Goal: Navigation & Orientation: Find specific page/section

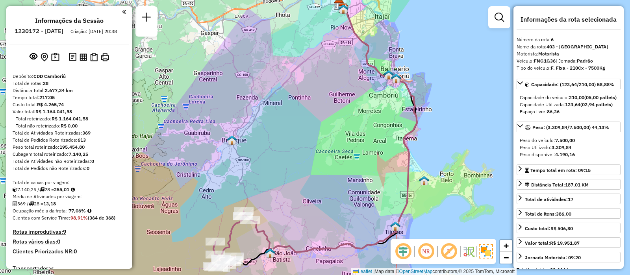
select select "**********"
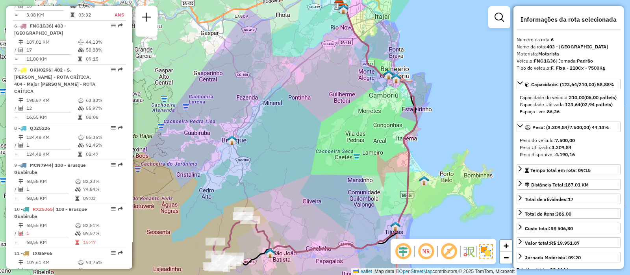
click at [367, 45] on icon at bounding box center [333, 130] width 167 height 244
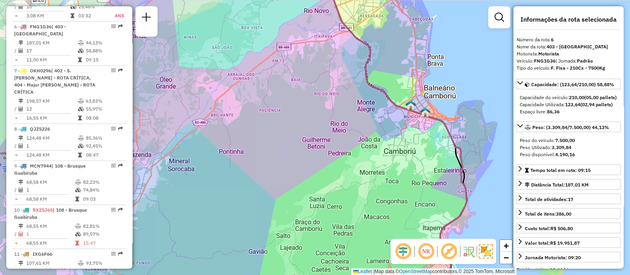
click at [367, 74] on icon at bounding box center [394, 137] width 143 height 330
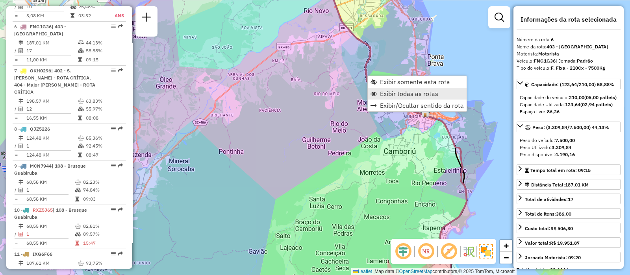
click at [384, 92] on span "Exibir todas as rotas" at bounding box center [409, 94] width 58 height 6
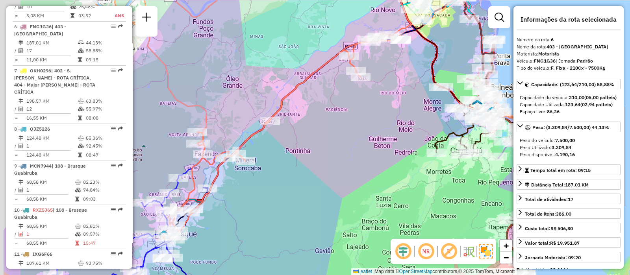
drag, startPoint x: 255, startPoint y: 111, endPoint x: 345, endPoint y: 117, distance: 89.6
click at [345, 117] on div "Janela de atendimento Grade de atendimento Capacidade Transportadoras Veículos …" at bounding box center [315, 137] width 630 height 275
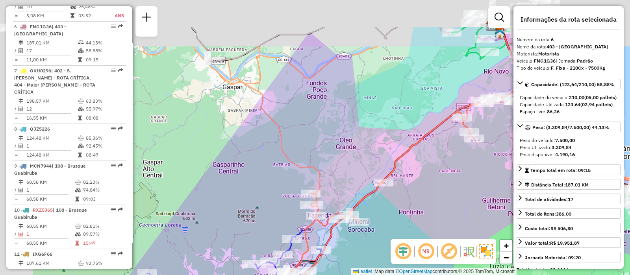
drag, startPoint x: 265, startPoint y: 50, endPoint x: 358, endPoint y: 110, distance: 110.5
click at [358, 110] on div "Janela de atendimento Grade de atendimento Capacidade Transportadoras Veículos …" at bounding box center [315, 137] width 630 height 275
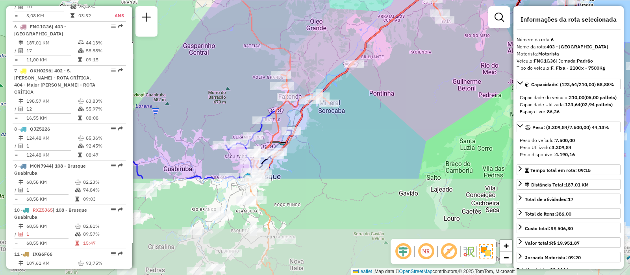
drag, startPoint x: 339, startPoint y: 128, endPoint x: 308, endPoint y: 4, distance: 128.5
click at [308, 4] on div "Janela de atendimento Grade de atendimento Capacidade Transportadoras Veículos …" at bounding box center [315, 137] width 630 height 275
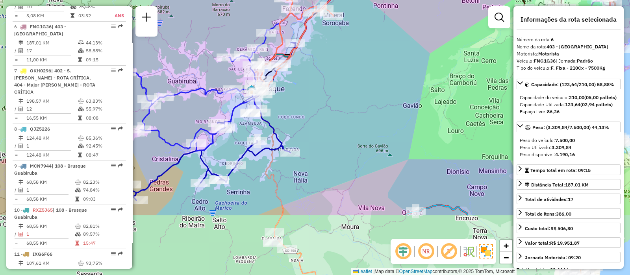
drag, startPoint x: 371, startPoint y: 167, endPoint x: 374, endPoint y: 79, distance: 87.5
click at [374, 79] on div "Janela de atendimento Grade de atendimento Capacidade Transportadoras Veículos …" at bounding box center [315, 137] width 630 height 275
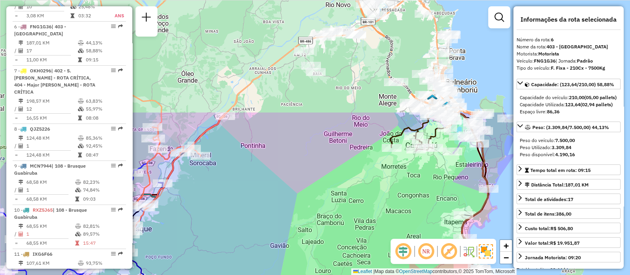
drag, startPoint x: 374, startPoint y: 70, endPoint x: 241, endPoint y: 210, distance: 193.3
click at [241, 210] on div "Janela de atendimento Grade de atendimento Capacidade Transportadoras Veículos …" at bounding box center [315, 137] width 630 height 275
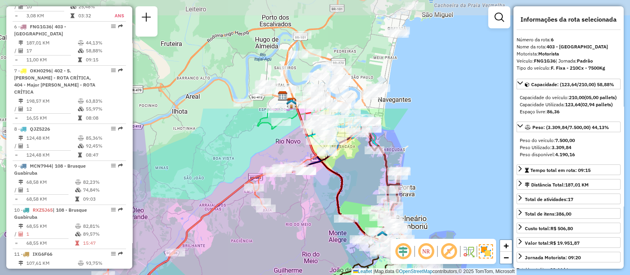
drag, startPoint x: 373, startPoint y: 59, endPoint x: 323, endPoint y: 197, distance: 146.6
click at [323, 197] on div "Janela de atendimento Grade de atendimento Capacidade Transportadoras Veículos …" at bounding box center [315, 137] width 630 height 275
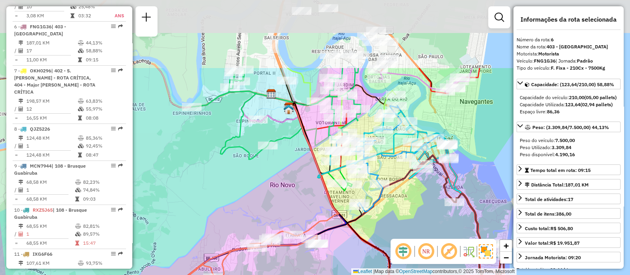
drag, startPoint x: 271, startPoint y: 95, endPoint x: 300, endPoint y: 193, distance: 101.9
click at [300, 193] on div "Janela de atendimento Grade de atendimento Capacidade Transportadoras Veículos …" at bounding box center [315, 137] width 630 height 275
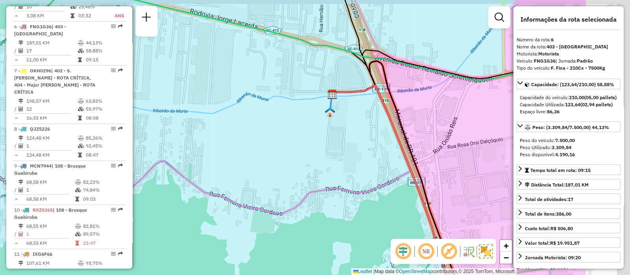
drag, startPoint x: 373, startPoint y: 125, endPoint x: 260, endPoint y: 130, distance: 113.5
click at [260, 130] on div "Janela de atendimento Grade de atendimento Capacidade Transportadoras Veículos …" at bounding box center [315, 137] width 630 height 275
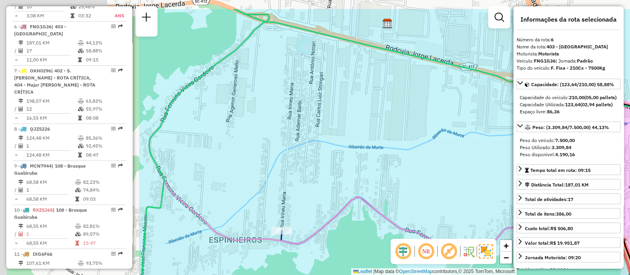
drag, startPoint x: 219, startPoint y: 154, endPoint x: 436, endPoint y: 197, distance: 221.3
click at [436, 197] on div "Janela de atendimento Grade de atendimento Capacidade Transportadoras Veículos …" at bounding box center [315, 137] width 630 height 275
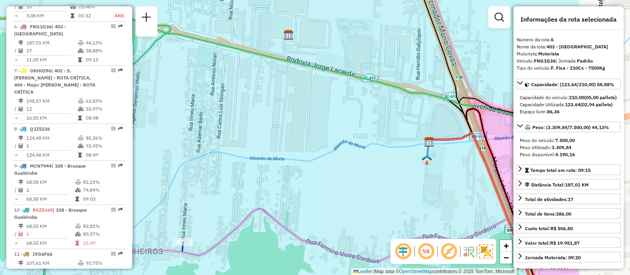
drag, startPoint x: 451, startPoint y: 122, endPoint x: 299, endPoint y: 130, distance: 151.4
click at [299, 130] on div "Janela de atendimento Grade de atendimento Capacidade Transportadoras Veículos …" at bounding box center [315, 137] width 630 height 275
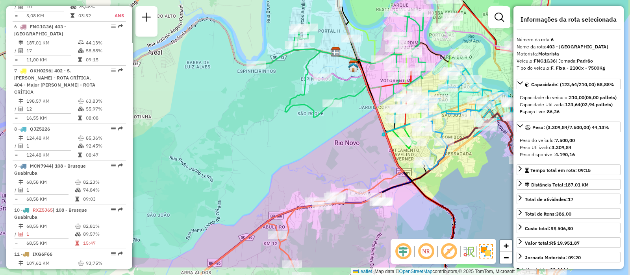
drag, startPoint x: 389, startPoint y: 179, endPoint x: 334, endPoint y: 144, distance: 65.3
click at [334, 144] on div "Janela de atendimento Grade de atendimento Capacidade Transportadoras Veículos …" at bounding box center [315, 137] width 630 height 275
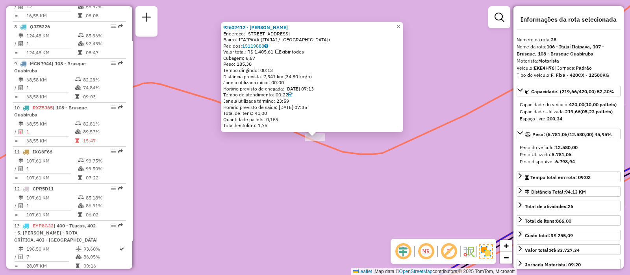
click at [354, 193] on div "Rota 28 - Placa EKE4H76 92602412 - ANDERSON WIPPEL 92602412 - ANDERSON WIPPEL E…" at bounding box center [315, 137] width 630 height 275
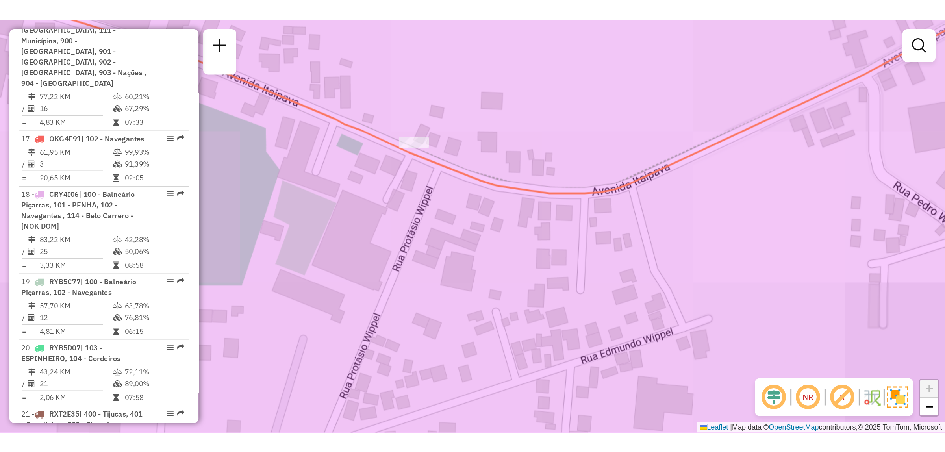
scroll to position [1390, 0]
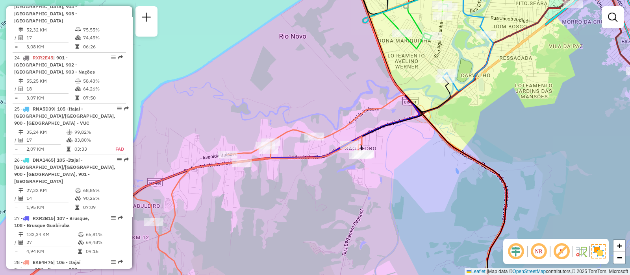
select select "**********"
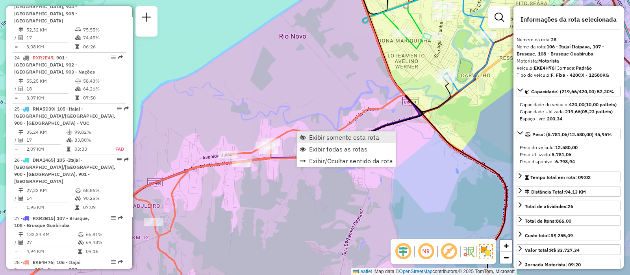
click at [343, 137] on span "Exibir somente esta rota" at bounding box center [344, 137] width 70 height 6
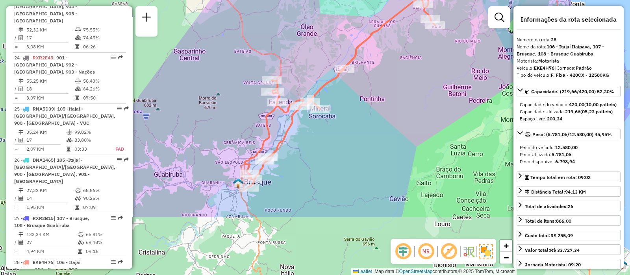
drag, startPoint x: 344, startPoint y: 182, endPoint x: 396, endPoint y: 96, distance: 100.2
click at [396, 96] on div "Janela de atendimento Grade de atendimento Capacidade Transportadoras Veículos …" at bounding box center [315, 137] width 630 height 275
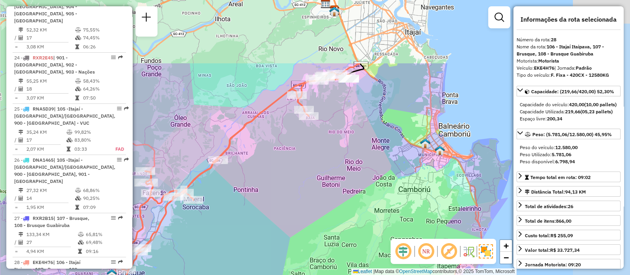
drag, startPoint x: 404, startPoint y: 47, endPoint x: 278, endPoint y: 137, distance: 155.1
click at [278, 137] on div "Janela de atendimento Grade de atendimento Capacidade Transportadoras Veículos …" at bounding box center [315, 137] width 630 height 275
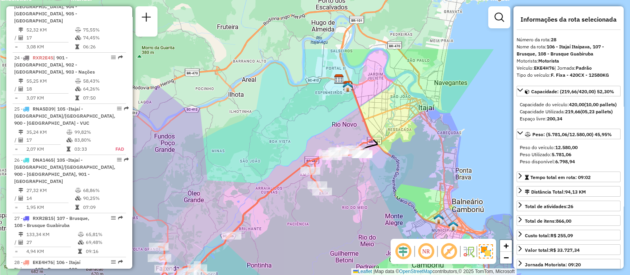
drag, startPoint x: 348, startPoint y: 26, endPoint x: 361, endPoint y: 106, distance: 80.3
click at [361, 106] on icon at bounding box center [360, 117] width 25 height 65
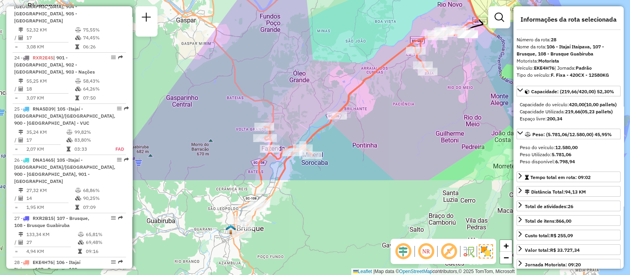
drag, startPoint x: 278, startPoint y: 176, endPoint x: 395, endPoint y: 40, distance: 179.8
click at [395, 40] on div "Janela de atendimento Grade de atendimento Capacidade Transportadoras Veículos …" at bounding box center [315, 137] width 630 height 275
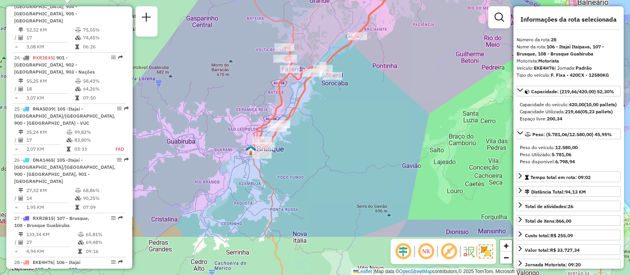
drag, startPoint x: 244, startPoint y: 188, endPoint x: 251, endPoint y: 122, distance: 66.1
click at [251, 122] on div "Janela de atendimento Grade de atendimento Capacidade Transportadoras Veículos …" at bounding box center [315, 137] width 630 height 275
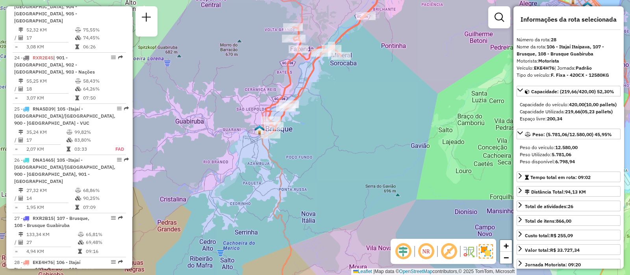
drag, startPoint x: 371, startPoint y: 121, endPoint x: 393, endPoint y: 87, distance: 40.7
click at [393, 87] on div "Janela de atendimento Grade de atendimento Capacidade Transportadoras Veículos …" at bounding box center [315, 137] width 630 height 275
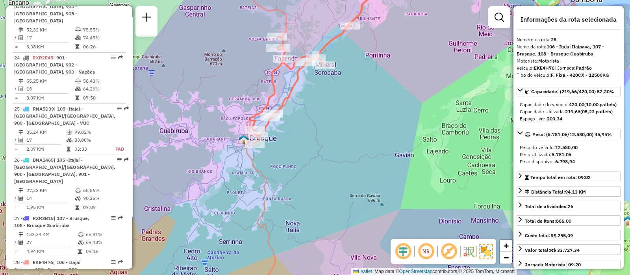
drag, startPoint x: 413, startPoint y: 84, endPoint x: 372, endPoint y: 115, distance: 52.0
click at [372, 115] on div "Janela de atendimento Grade de atendimento Capacidade Transportadoras Veículos …" at bounding box center [315, 137] width 630 height 275
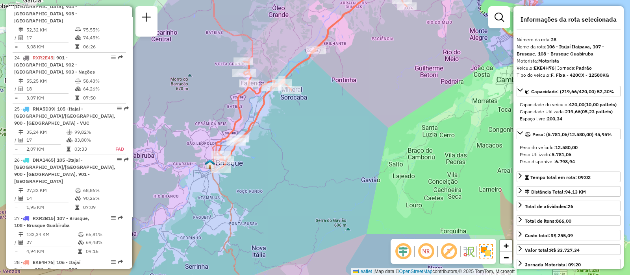
drag, startPoint x: 387, startPoint y: 64, endPoint x: 286, endPoint y: 150, distance: 133.0
click at [286, 150] on div "Janela de atendimento Grade de atendimento Capacidade Transportadoras Veículos …" at bounding box center [315, 137] width 630 height 275
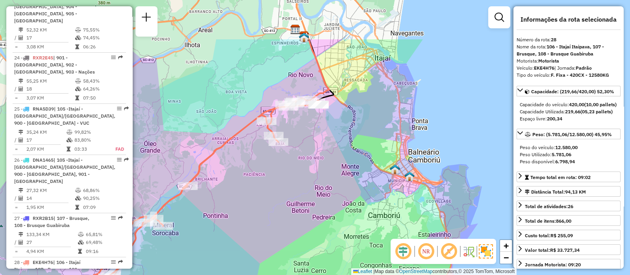
drag, startPoint x: 355, startPoint y: 128, endPoint x: 302, endPoint y: 229, distance: 114.7
click at [302, 229] on div "Janela de atendimento Grade de atendimento Capacidade Transportadoras Veículos …" at bounding box center [315, 137] width 630 height 275
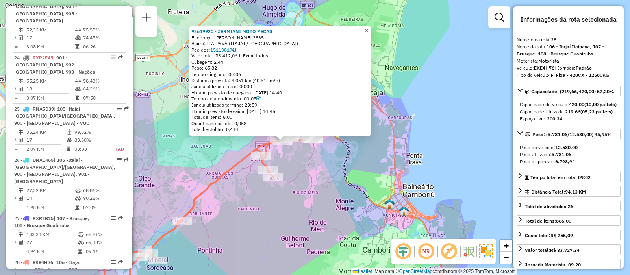
click at [371, 30] on link "×" at bounding box center [366, 30] width 9 height 9
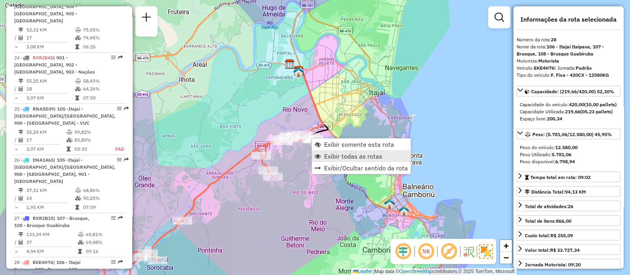
click at [356, 154] on span "Exibir todas as rotas" at bounding box center [353, 156] width 58 height 6
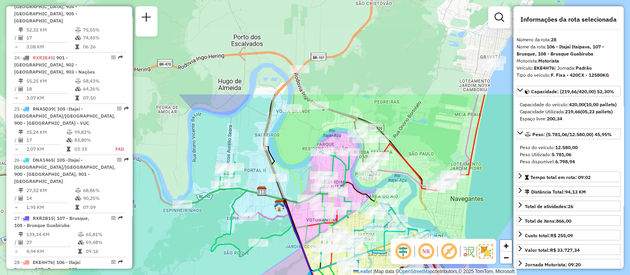
drag, startPoint x: 309, startPoint y: 49, endPoint x: 297, endPoint y: 171, distance: 122.7
click at [297, 171] on div "Janela de atendimento Grade de atendimento Capacidade Transportadoras Veículos …" at bounding box center [315, 137] width 630 height 275
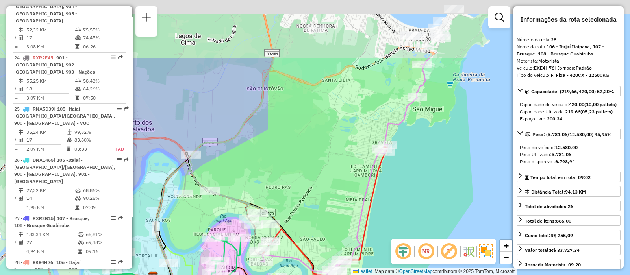
drag, startPoint x: 392, startPoint y: 65, endPoint x: 283, endPoint y: 150, distance: 138.0
click at [283, 150] on div "Janela de atendimento Grade de atendimento Capacidade Transportadoras Veículos …" at bounding box center [315, 137] width 630 height 275
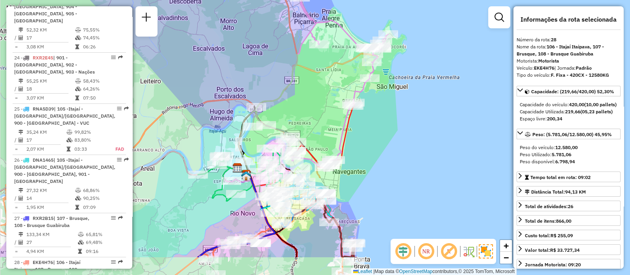
drag, startPoint x: 296, startPoint y: 177, endPoint x: 316, endPoint y: 132, distance: 49.4
click at [316, 132] on div "Janela de atendimento Grade de atendimento Capacidade Transportadoras Veículos …" at bounding box center [315, 137] width 630 height 275
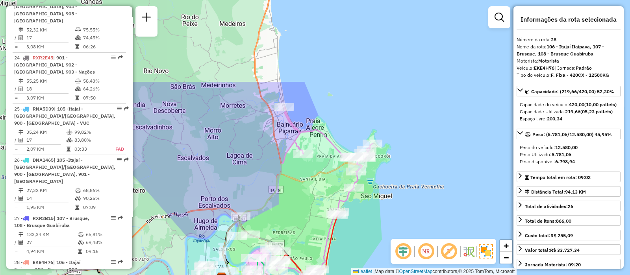
drag, startPoint x: 329, startPoint y: 79, endPoint x: 313, endPoint y: 188, distance: 110.6
click at [313, 188] on div "Janela de atendimento Grade de atendimento Capacidade Transportadoras Veículos …" at bounding box center [315, 137] width 630 height 275
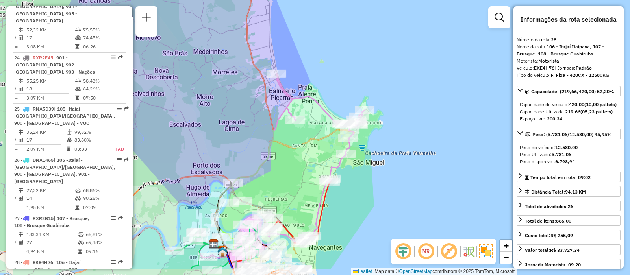
drag, startPoint x: 311, startPoint y: 180, endPoint x: 295, endPoint y: 128, distance: 54.7
click at [295, 128] on div "Janela de atendimento Grade de atendimento Capacidade Transportadoras Veículos …" at bounding box center [315, 137] width 630 height 275
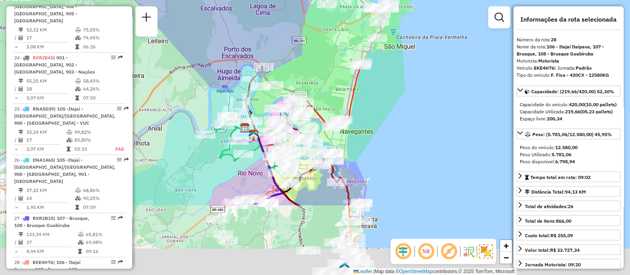
drag, startPoint x: 335, startPoint y: 189, endPoint x: 373, endPoint y: 91, distance: 105.6
click at [373, 91] on div "Janela de atendimento Grade de atendimento Capacidade Transportadoras Veículos …" at bounding box center [315, 137] width 630 height 275
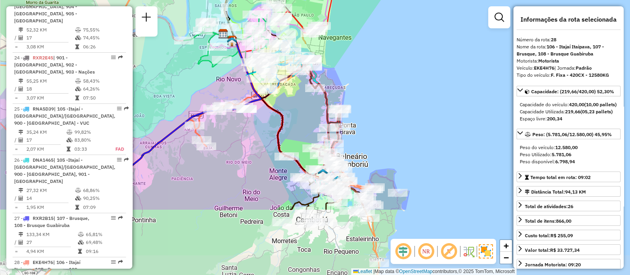
drag, startPoint x: 363, startPoint y: 215, endPoint x: 341, endPoint y: 122, distance: 95.4
click at [341, 121] on div at bounding box center [338, 114] width 7 height 14
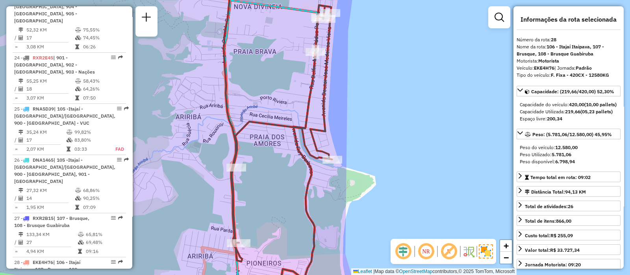
click at [325, 131] on icon at bounding box center [276, 137] width 111 height 330
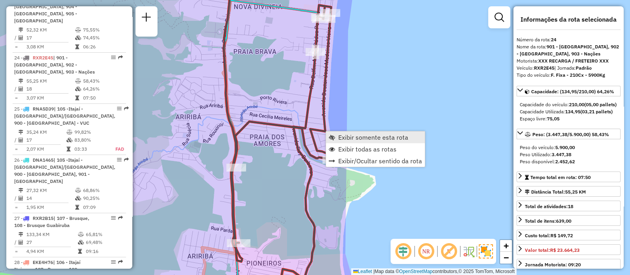
click at [376, 141] on span "Exibir somente esta rota" at bounding box center [373, 137] width 70 height 6
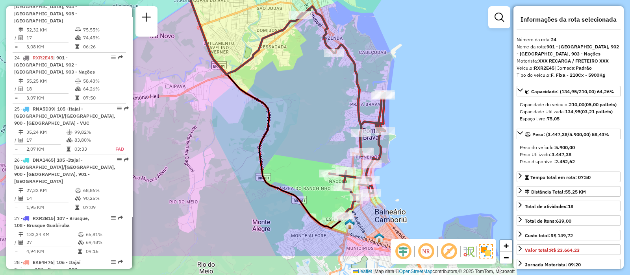
drag, startPoint x: 340, startPoint y: 164, endPoint x: 302, endPoint y: 118, distance: 60.2
click at [302, 118] on div "Janela de atendimento Grade de atendimento Capacidade Transportadoras Veículos …" at bounding box center [315, 137] width 630 height 275
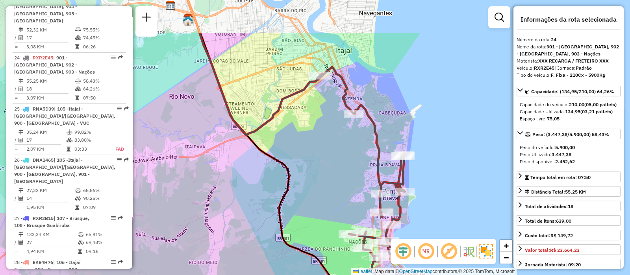
drag, startPoint x: 289, startPoint y: 48, endPoint x: 323, endPoint y: 139, distance: 96.7
click at [323, 139] on div "Janela de atendimento Grade de atendimento Capacidade Transportadoras Veículos …" at bounding box center [315, 137] width 630 height 275
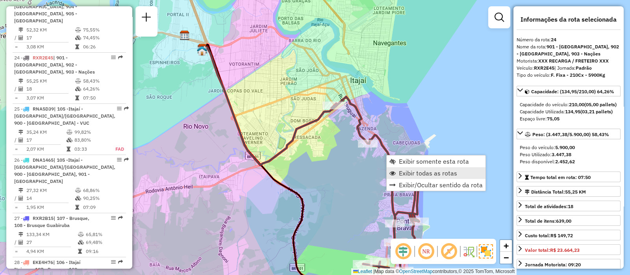
click at [442, 171] on span "Exibir todas as rotas" at bounding box center [428, 173] width 58 height 6
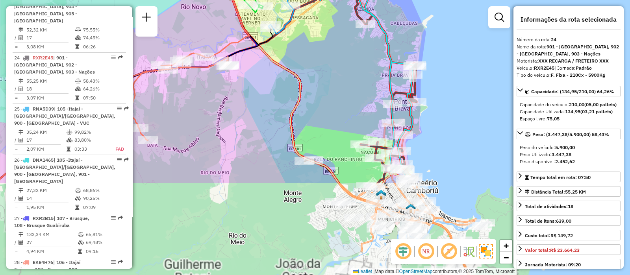
drag, startPoint x: 398, startPoint y: 199, endPoint x: 393, endPoint y: 75, distance: 124.1
click at [393, 75] on div "Janela de atendimento Grade de atendimento Capacidade Transportadoras Veículos …" at bounding box center [315, 137] width 630 height 275
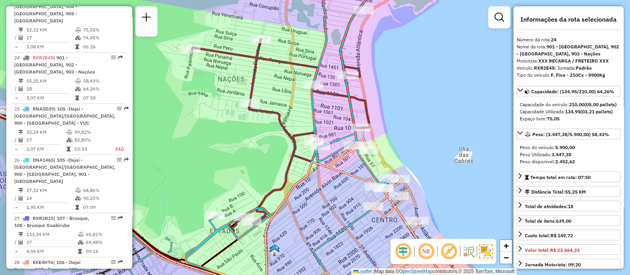
drag, startPoint x: 434, startPoint y: 206, endPoint x: 353, endPoint y: 193, distance: 81.9
click at [353, 193] on div "Janela de atendimento Grade de atendimento Capacidade Transportadoras Veículos …" at bounding box center [315, 137] width 630 height 275
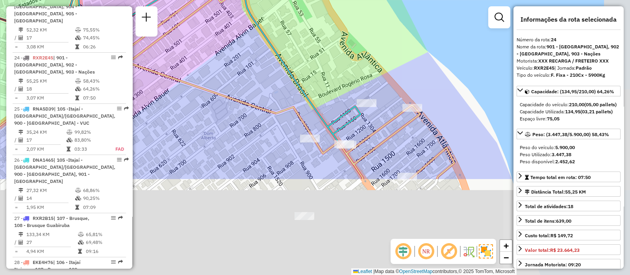
drag, startPoint x: 300, startPoint y: 244, endPoint x: 273, endPoint y: 121, distance: 126.7
click at [273, 121] on div "Janela de atendimento Grade de atendimento Capacidade Transportadoras Veículos …" at bounding box center [315, 137] width 630 height 275
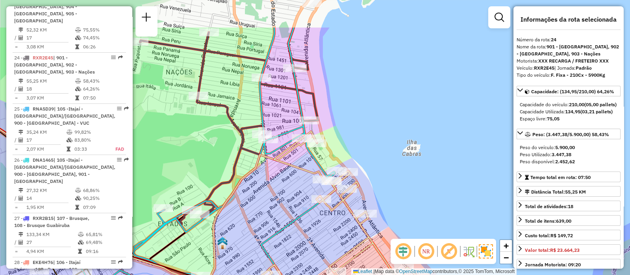
drag, startPoint x: 254, startPoint y: 161, endPoint x: 304, endPoint y: 244, distance: 97.0
click at [304, 244] on icon at bounding box center [218, 193] width 270 height 330
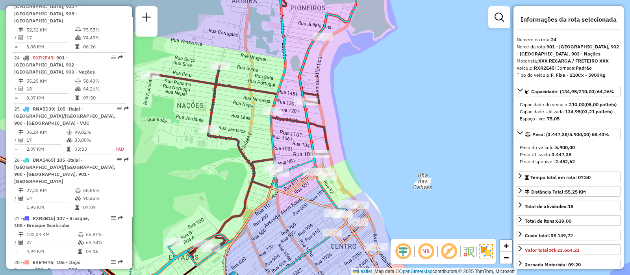
drag, startPoint x: 280, startPoint y: 74, endPoint x: 309, endPoint y: 168, distance: 98.6
click at [309, 168] on icon at bounding box center [227, 143] width 264 height 330
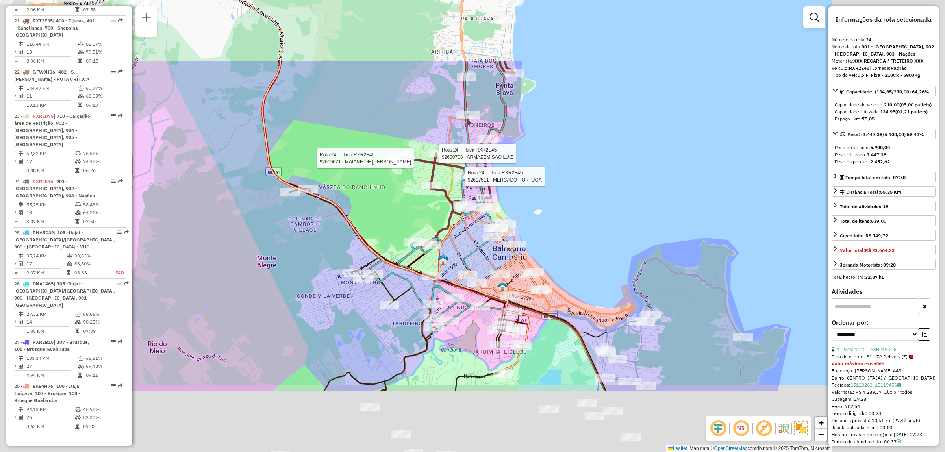
scroll to position [1198, 0]
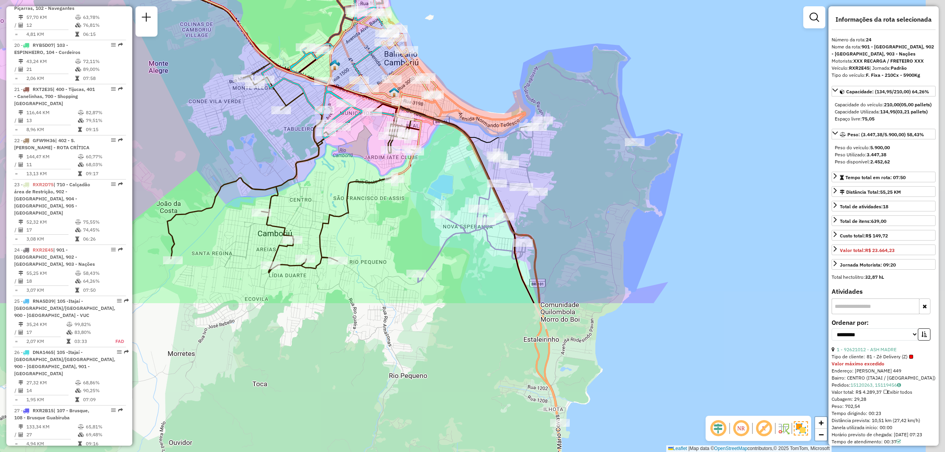
drag, startPoint x: 505, startPoint y: 391, endPoint x: 404, endPoint y: 191, distance: 223.3
click at [396, 193] on div "Rota 24 - Placa RXR2E45 92619621 - MAIANE DE FATIMA BA Rota 24 - Placa RXR2E45 …" at bounding box center [472, 226] width 945 height 452
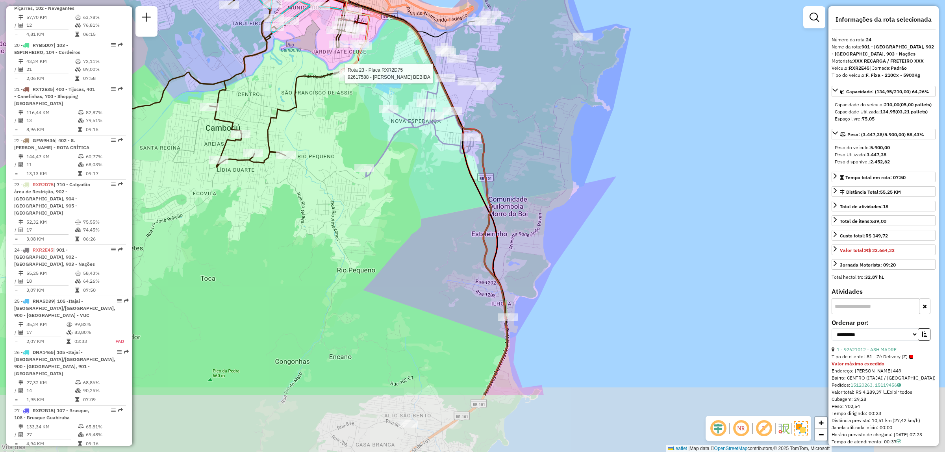
drag, startPoint x: 488, startPoint y: 373, endPoint x: 436, endPoint y: 268, distance: 116.9
click at [436, 268] on div "Rota 24 - Placa RXR2E45 92619621 - MAIANE DE FATIMA BA Rota 24 - Placa RXR2E45 …" at bounding box center [472, 226] width 945 height 452
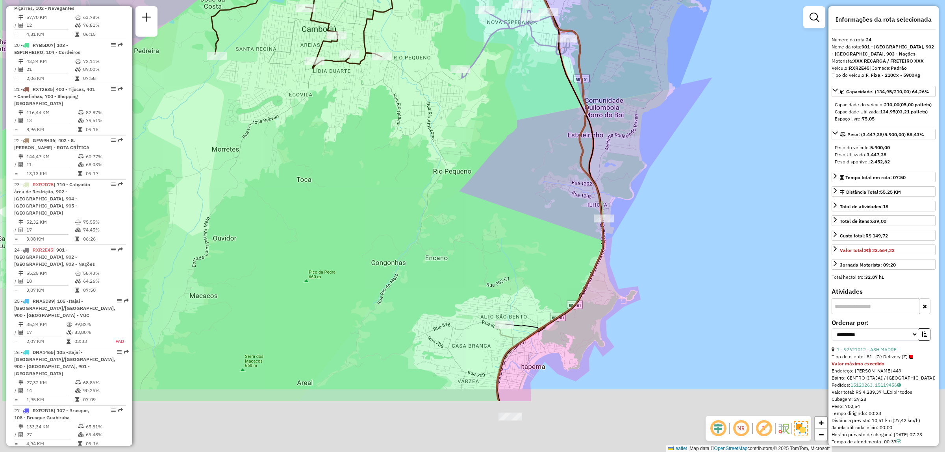
drag, startPoint x: 418, startPoint y: 388, endPoint x: 515, endPoint y: 291, distance: 137.0
click at [515, 275] on div "Rota 24 - Placa RXR2E45 92619621 - MAIANE DE FATIMA BA Rota 24 - Placa RXR2E45 …" at bounding box center [472, 226] width 945 height 452
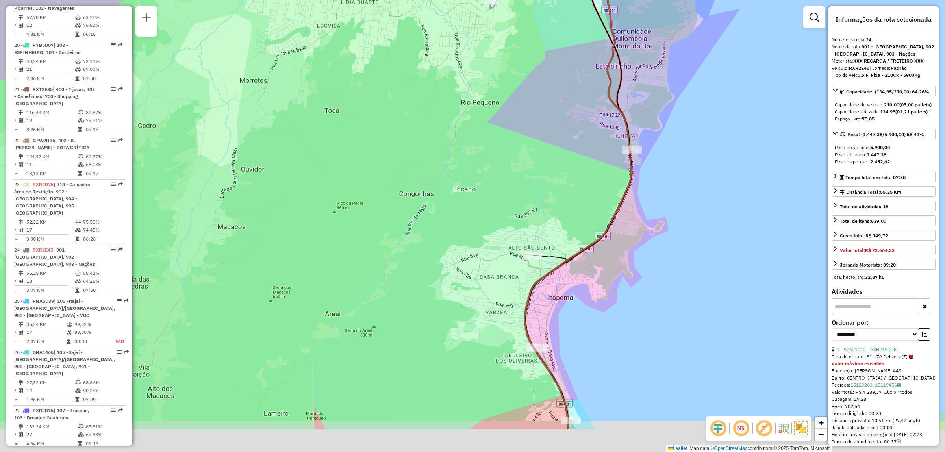
drag, startPoint x: 427, startPoint y: 326, endPoint x: 451, endPoint y: 239, distance: 89.9
click at [451, 239] on div "Rota 24 - Placa RXR2E45 92619621 - MAIANE DE FATIMA BA Rota 24 - Placa RXR2E45 …" at bounding box center [472, 226] width 945 height 452
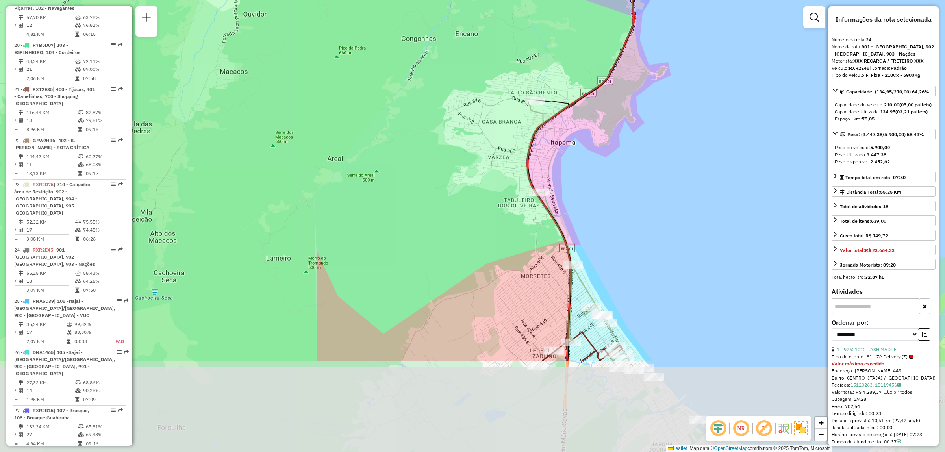
drag, startPoint x: 459, startPoint y: 362, endPoint x: 441, endPoint y: 231, distance: 132.3
click at [450, 224] on div "Rota 24 - Placa RXR2E45 92619621 - MAIANE DE FATIMA BA Rota 24 - Placa RXR2E45 …" at bounding box center [472, 226] width 945 height 452
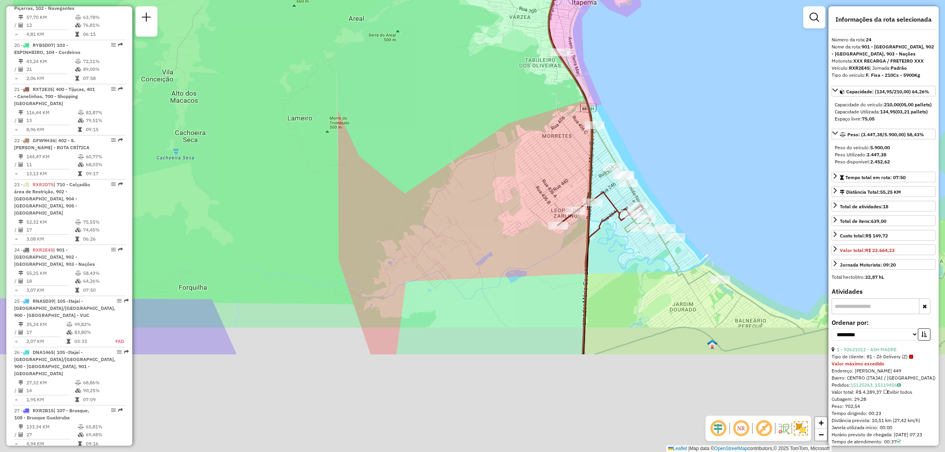
drag, startPoint x: 412, startPoint y: 296, endPoint x: 461, endPoint y: 151, distance: 153.2
click at [461, 150] on div "Rota 24 - Placa RXR2E45 92619621 - MAIANE DE FATIMA BA Rota 24 - Placa RXR2E45 …" at bounding box center [472, 226] width 945 height 452
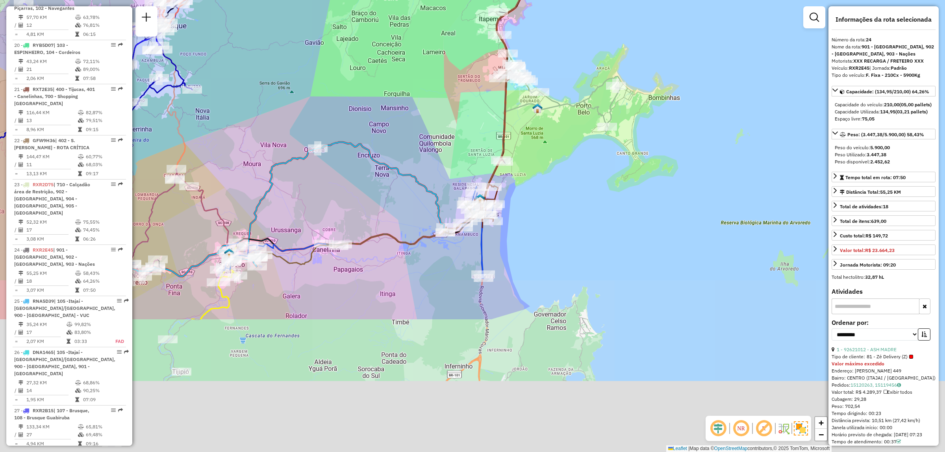
drag, startPoint x: 416, startPoint y: 339, endPoint x: 458, endPoint y: 155, distance: 188.6
click at [458, 155] on div "Rota 24 - Placa RXR2E45 92619621 - MAIANE DE FATIMA BA Rota 24 - Placa RXR2E45 …" at bounding box center [472, 226] width 945 height 452
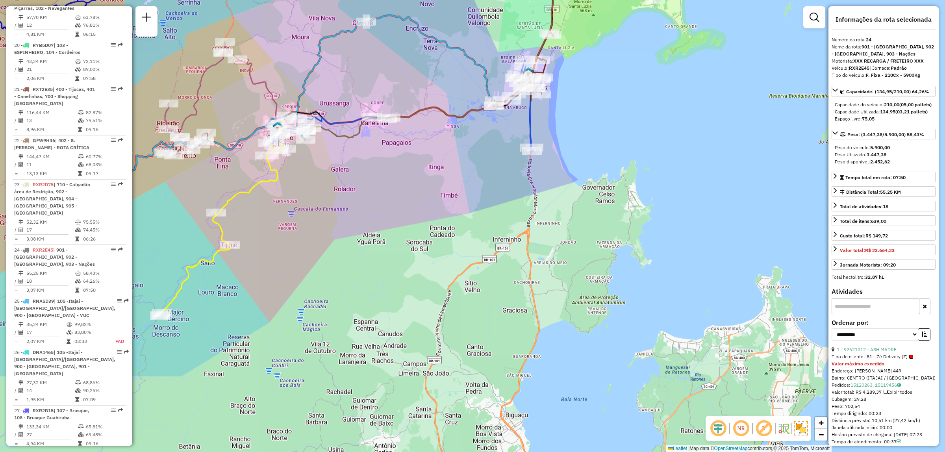
drag, startPoint x: 366, startPoint y: 292, endPoint x: 417, endPoint y: 171, distance: 131.4
click at [417, 171] on div "Rota 24 - Placa RXR2E45 92619621 - MAIANE DE FATIMA BA Rota 24 - Placa RXR2E45 …" at bounding box center [472, 226] width 945 height 452
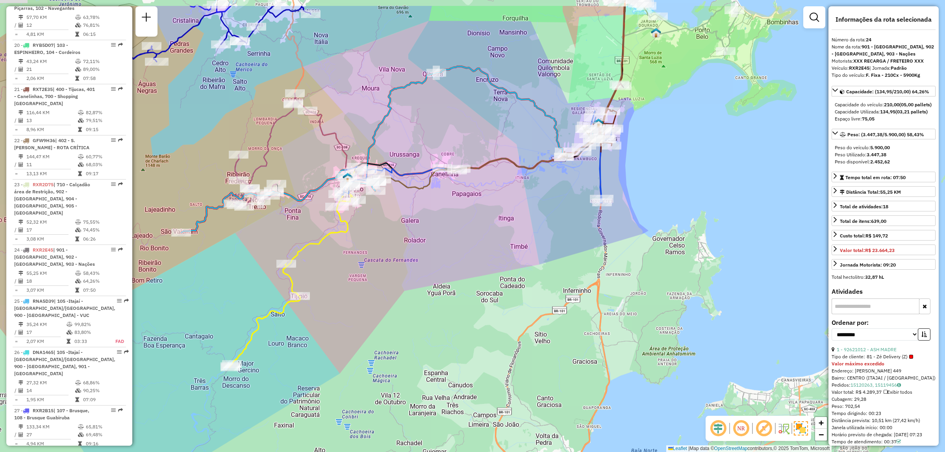
drag, startPoint x: 511, startPoint y: 239, endPoint x: 581, endPoint y: 290, distance: 86.8
click at [581, 275] on div "Rota 24 - Placa RXR2E45 92619621 - MAIANE DE FATIMA BA Rota 24 - Placa RXR2E45 …" at bounding box center [472, 226] width 945 height 452
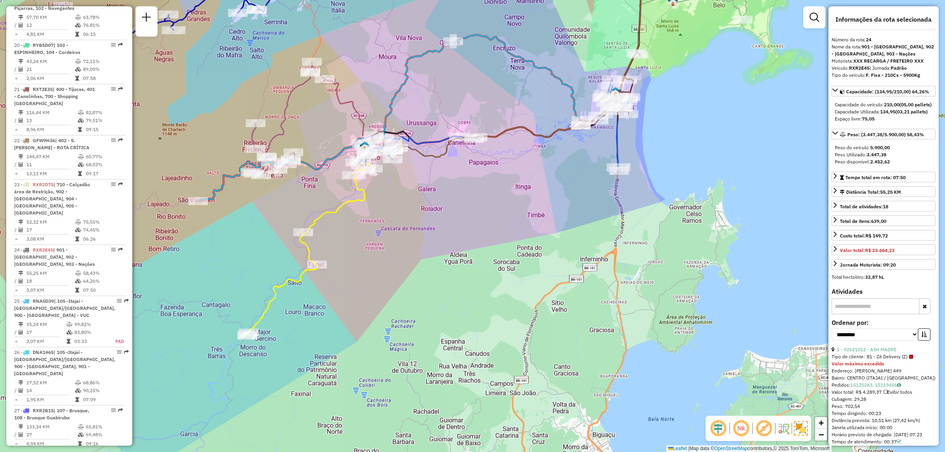
drag, startPoint x: 485, startPoint y: 96, endPoint x: 497, endPoint y: 49, distance: 48.1
click at [497, 49] on div "Rota 24 - Placa RXR2E45 92619621 - MAIANE DE FATIMA BA Rota 24 - Placa RXR2E45 …" at bounding box center [472, 226] width 945 height 452
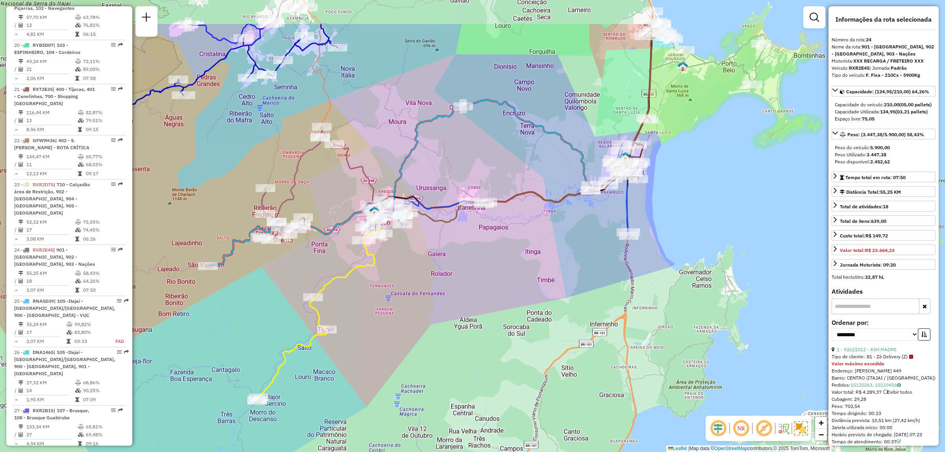
drag, startPoint x: 501, startPoint y: 260, endPoint x: 511, endPoint y: 329, distance: 70.0
click at [511, 275] on div "Rota 24 - Placa RXR2E45 92619621 - MAIANE DE FATIMA BA Rota 24 - Placa RXR2E45 …" at bounding box center [472, 226] width 945 height 452
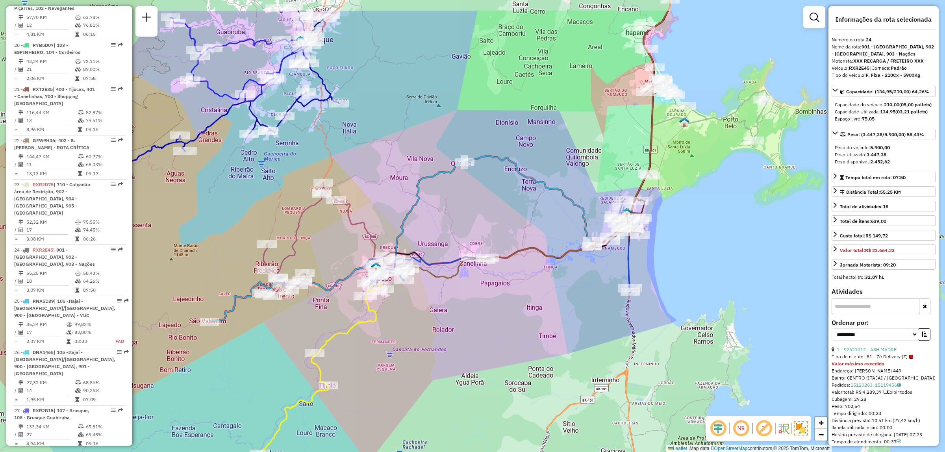
drag, startPoint x: 487, startPoint y: 263, endPoint x: 489, endPoint y: 274, distance: 10.7
click at [489, 274] on div "Rota 24 - Placa RXR2E45 92619621 - MAIANE DE FATIMA BA Rota 24 - Placa RXR2E45 …" at bounding box center [472, 226] width 945 height 452
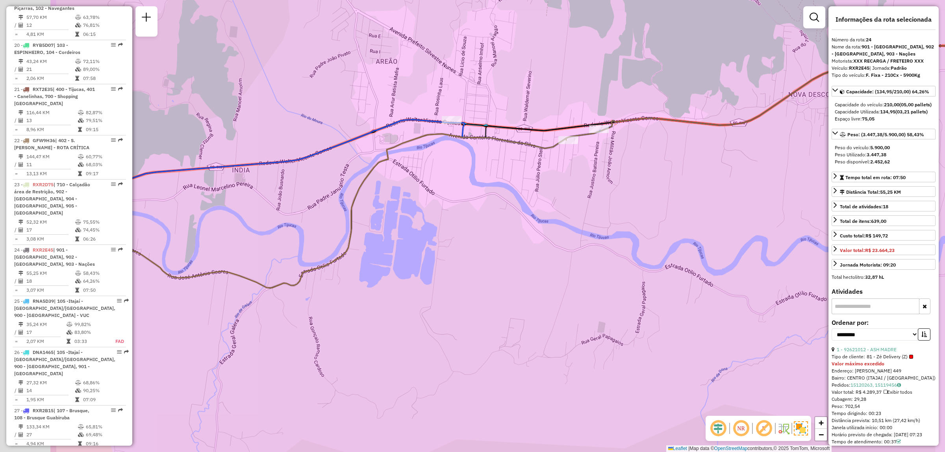
drag, startPoint x: 365, startPoint y: 245, endPoint x: 528, endPoint y: 240, distance: 162.3
click at [528, 240] on div "Rota 24 - Placa RXR2E45 92619621 - MAIANE DE FATIMA BA Rota 24 - Placa RXR2E45 …" at bounding box center [472, 226] width 945 height 452
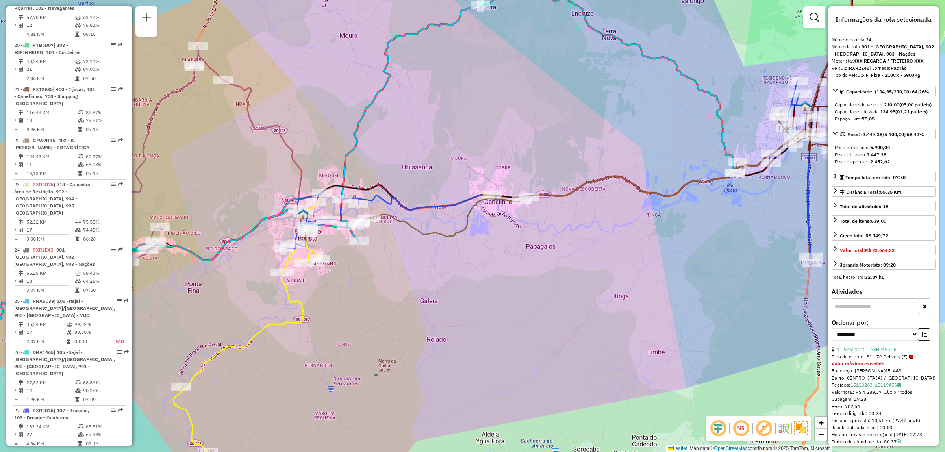
drag, startPoint x: 452, startPoint y: 280, endPoint x: 446, endPoint y: 258, distance: 22.7
click at [446, 258] on div "Rota 24 - Placa RXR2E45 92619621 - MAIANE DE FATIMA BA Rota 24 - Placa RXR2E45 …" at bounding box center [472, 226] width 945 height 452
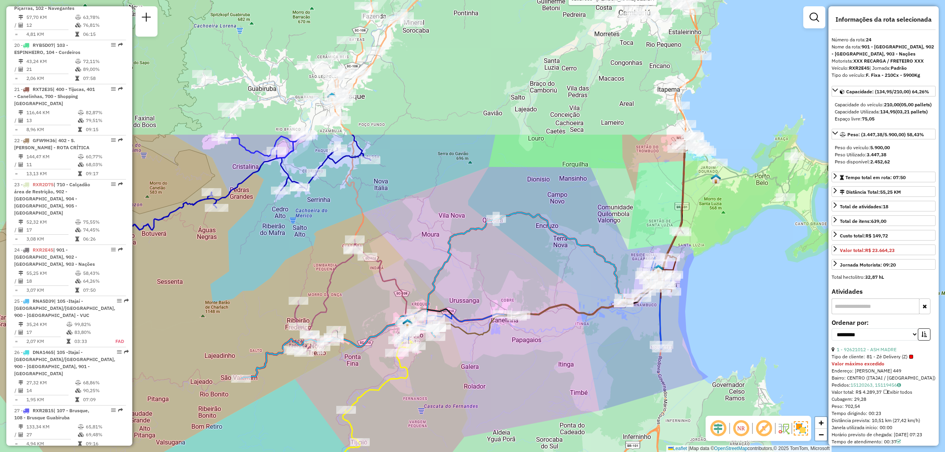
drag, startPoint x: 548, startPoint y: 75, endPoint x: 532, endPoint y: 255, distance: 180.7
click at [532, 255] on div "Rota 24 - Placa RXR2E45 92619621 - MAIANE DE FATIMA BA Rota 24 - Placa RXR2E45 …" at bounding box center [472, 226] width 945 height 452
